Goal: Task Accomplishment & Management: Use online tool/utility

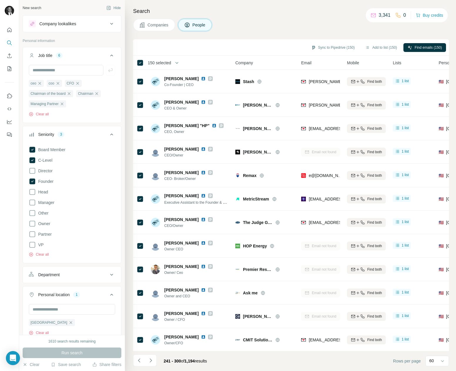
scroll to position [0, 2]
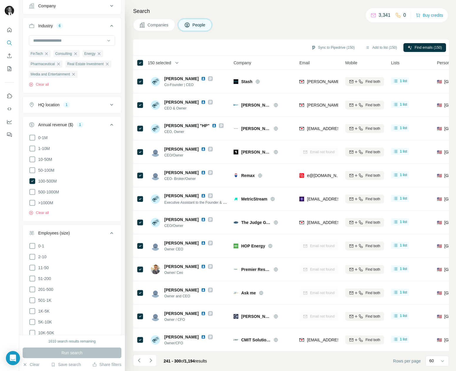
click at [197, 48] on div "Sync to Pipedrive (150) Add to list (150) Find emails (150)" at bounding box center [291, 47] width 310 height 10
click at [198, 56] on th "150 selected" at bounding box center [180, 63] width 94 height 14
click at [197, 62] on div "150 selected" at bounding box center [180, 62] width 87 height 7
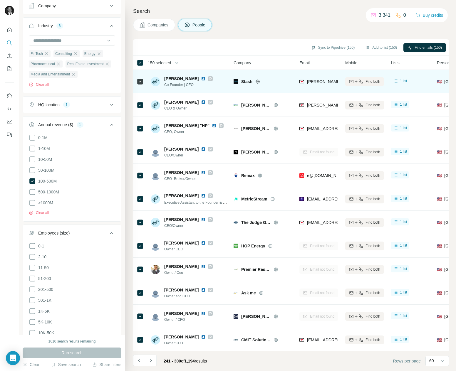
click at [220, 89] on div "[PERSON_NAME] Co-Founder | CEO" at bounding box center [190, 81] width 78 height 16
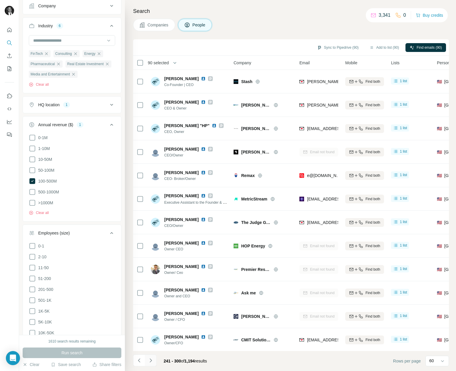
click at [148, 361] on icon "Navigate to next page" at bounding box center [151, 361] width 6 height 6
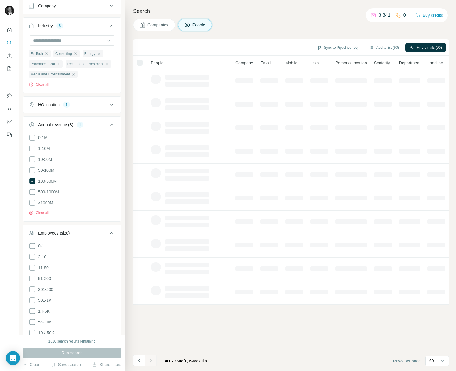
scroll to position [0, 0]
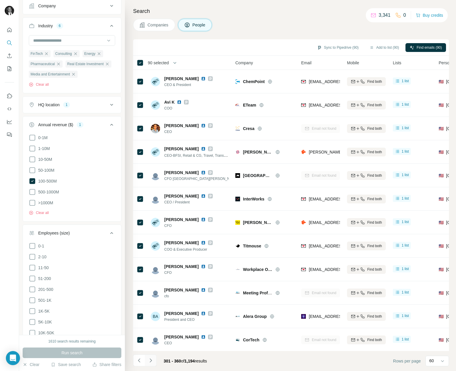
click at [148, 361] on icon "Navigate to next page" at bounding box center [151, 361] width 6 height 6
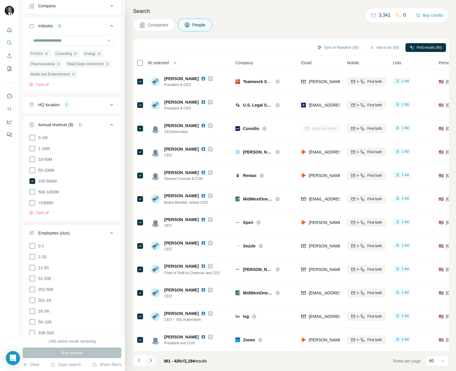
click at [148, 361] on icon "Navigate to next page" at bounding box center [151, 361] width 6 height 6
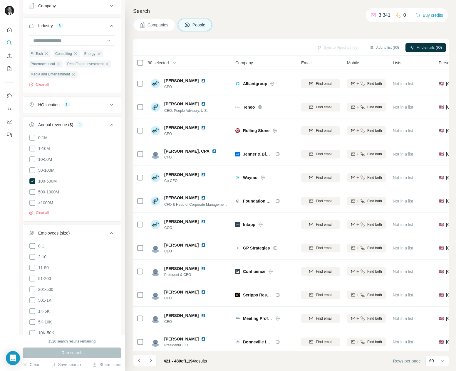
scroll to position [492, 0]
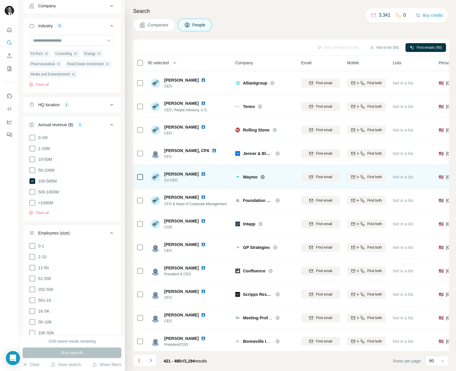
click at [265, 178] on icon at bounding box center [262, 177] width 5 height 5
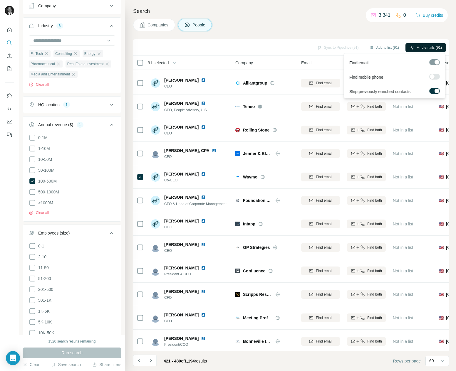
click at [417, 48] on span "Find emails (91)" at bounding box center [428, 47] width 25 height 5
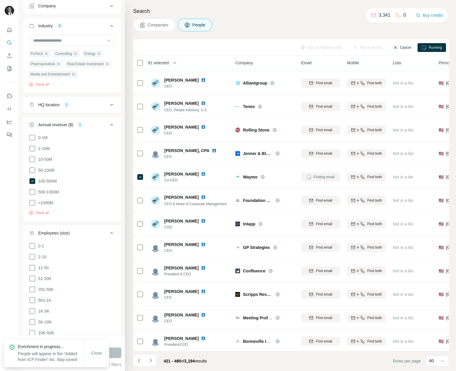
click at [406, 49] on button "Cancel" at bounding box center [402, 47] width 26 height 9
click at [366, 33] on div "Search Companies People Sync to Pipedrive (150) Add to list (150) Find emails (…" at bounding box center [290, 185] width 331 height 371
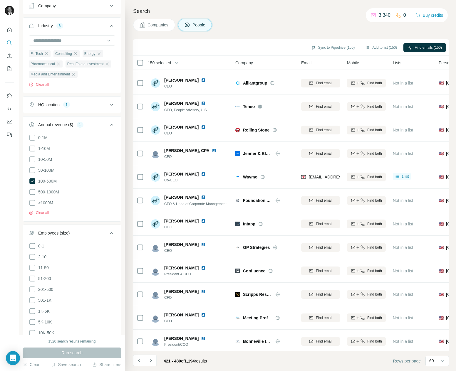
click at [178, 63] on icon "button" at bounding box center [177, 63] width 3 height 2
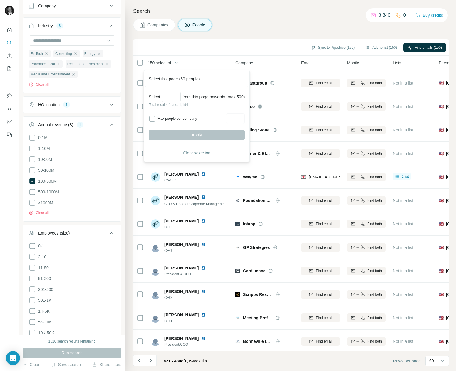
click at [192, 153] on span "Clear selection" at bounding box center [196, 153] width 27 height 6
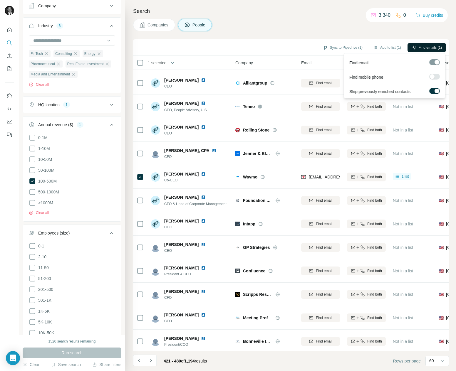
click at [427, 49] on span "Find emails (1)" at bounding box center [429, 47] width 23 height 5
click at [325, 47] on button "Sync to Pipedrive (150)" at bounding box center [333, 47] width 52 height 9
click at [321, 32] on div "Search Companies People Sync to Pipedrive (150) Add to list (150) Find emails (…" at bounding box center [290, 185] width 331 height 371
click at [178, 64] on icon "button" at bounding box center [177, 63] width 6 height 6
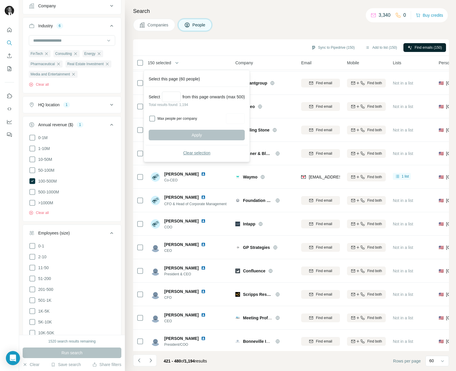
click at [196, 44] on div "Sync to Pipedrive (150) Add to list (150) Find emails (150)" at bounding box center [291, 47] width 310 height 10
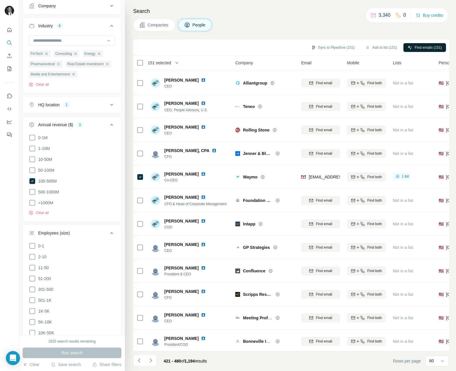
click at [157, 63] on span "151 selected" at bounding box center [159, 63] width 23 height 6
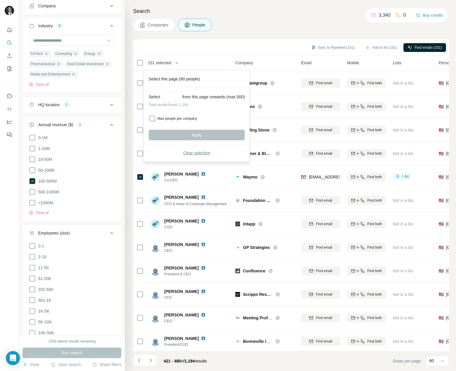
click at [198, 152] on span "Clear selection" at bounding box center [196, 153] width 27 height 6
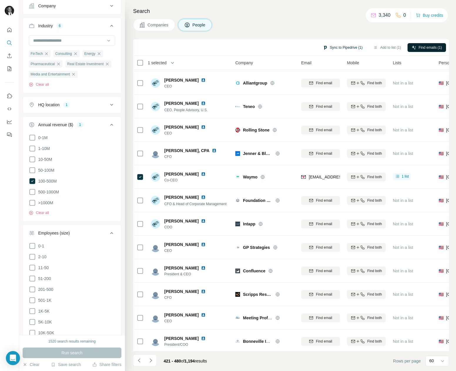
click at [341, 48] on button "Sync to Pipedrive (1)" at bounding box center [343, 47] width 48 height 9
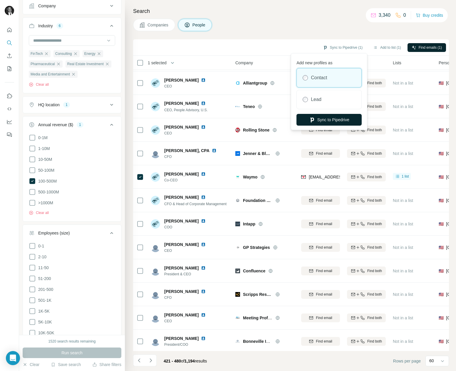
click at [333, 118] on button "Sync to Pipedrive" at bounding box center [328, 120] width 65 height 12
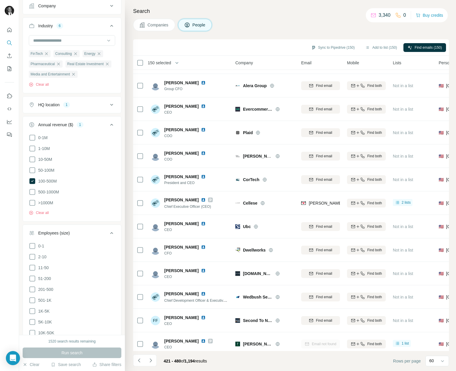
scroll to position [1031, 0]
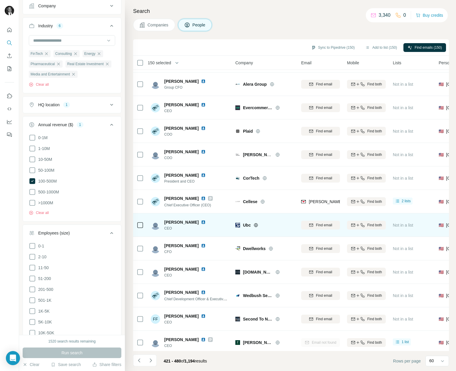
click at [256, 225] on icon at bounding box center [255, 225] width 5 height 5
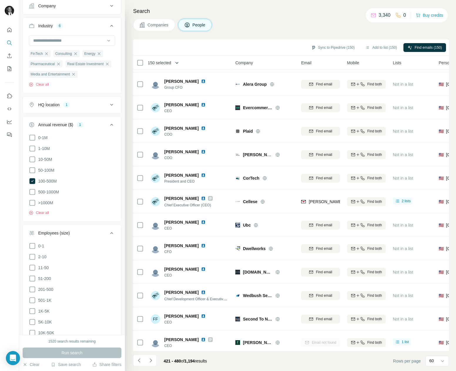
click at [178, 63] on icon "button" at bounding box center [177, 63] width 3 height 2
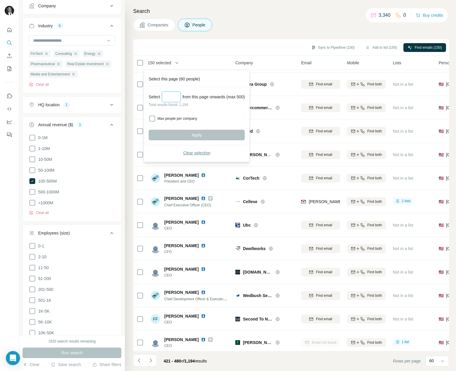
click at [173, 97] on input "Select a number (up to 500)" at bounding box center [171, 97] width 19 height 11
type input "***"
click at [192, 134] on button "Apply" at bounding box center [197, 135] width 96 height 11
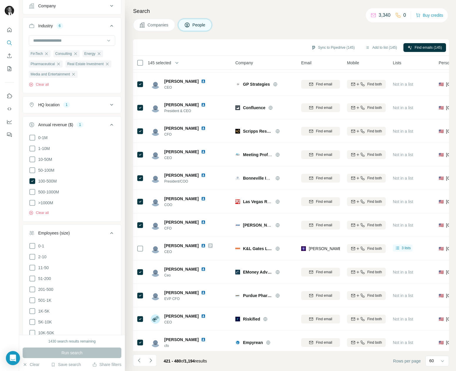
scroll to position [506, 0]
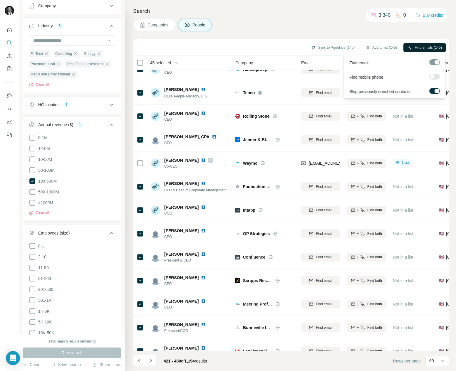
click at [415, 49] on span "Find emails (145)" at bounding box center [427, 47] width 27 height 5
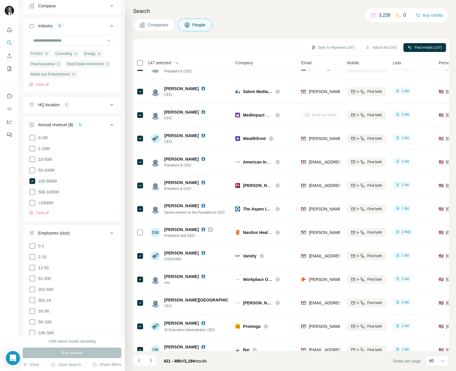
scroll to position [0, 0]
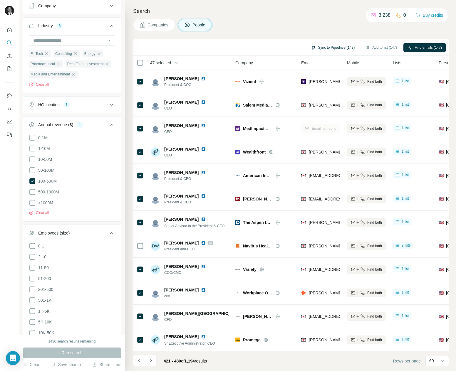
click at [320, 48] on button "Sync to Pipedrive (147)" at bounding box center [333, 47] width 52 height 9
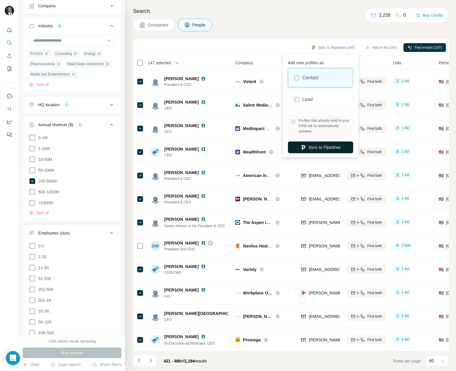
click at [321, 146] on button "Sync to Pipedrive" at bounding box center [320, 148] width 65 height 12
